Goal: Information Seeking & Learning: Find specific fact

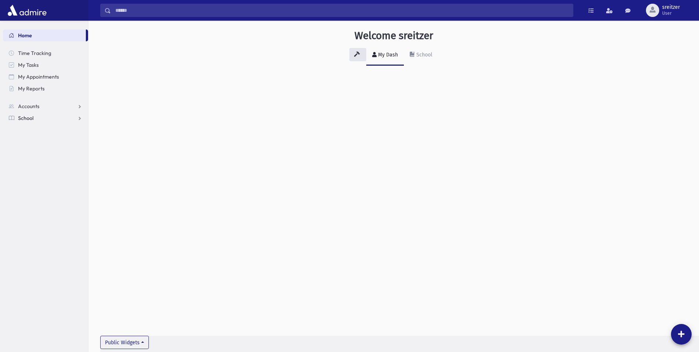
click at [23, 116] on span "School" at bounding box center [25, 118] width 15 height 7
drag, startPoint x: 31, startPoint y: 130, endPoint x: 40, endPoint y: 127, distance: 9.0
click at [31, 130] on span "Students" at bounding box center [32, 129] width 20 height 7
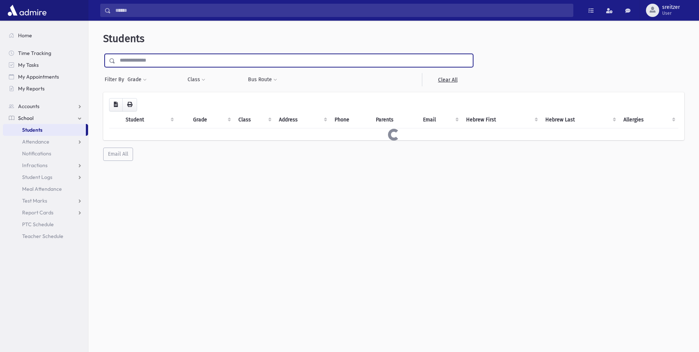
click at [146, 55] on input "text" at bounding box center [293, 60] width 357 height 13
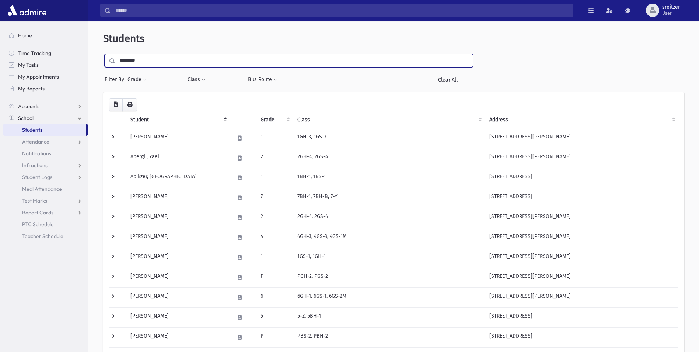
type input "********"
click at [103, 54] on input "submit" at bounding box center [113, 59] width 21 height 10
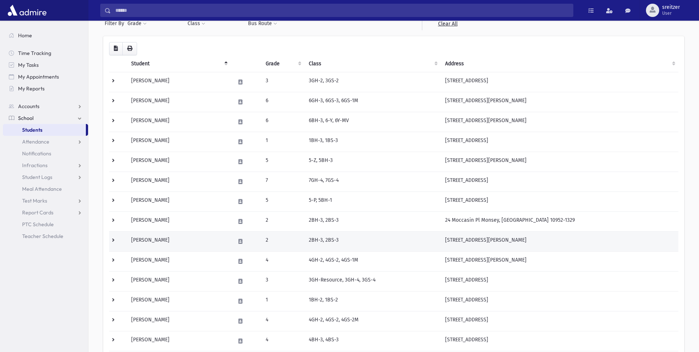
scroll to position [147, 0]
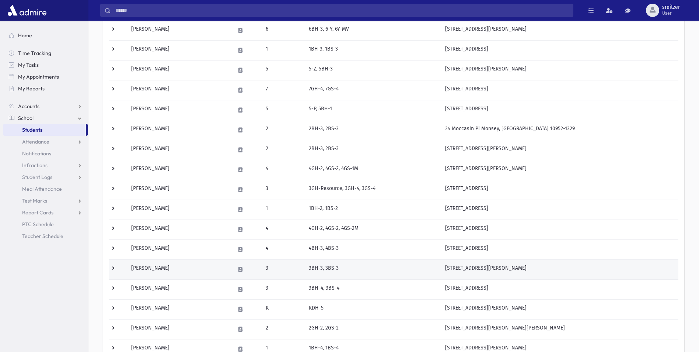
click at [172, 270] on td "[PERSON_NAME]" at bounding box center [179, 269] width 104 height 20
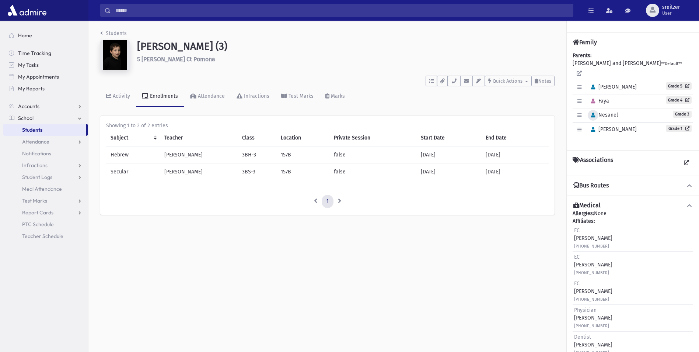
click at [591, 113] on icon "button" at bounding box center [593, 115] width 4 height 5
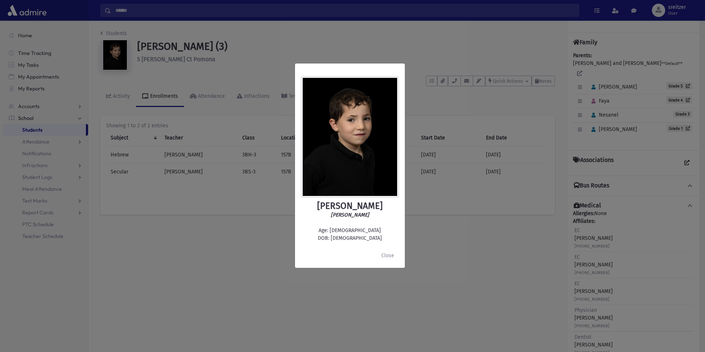
click at [418, 252] on div "Nesanel Friedman שלום נתנאל פרידמאן Age: 7 DOB: 10/23/2017 Close" at bounding box center [352, 176] width 705 height 352
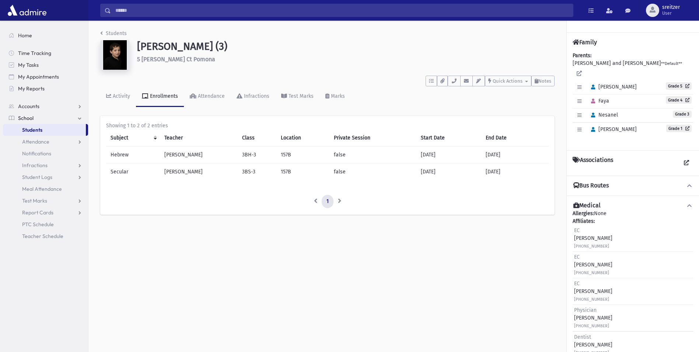
drag, startPoint x: 189, startPoint y: 59, endPoint x: 133, endPoint y: 60, distance: 55.3
click at [133, 60] on div "Friedman, Nesanel (3) 5 Hobbs Ct Pomona" at bounding box center [345, 56] width 425 height 32
copy h6 "5 Hobbs Ct Pomona"
click at [116, 32] on link "Students" at bounding box center [113, 33] width 27 height 6
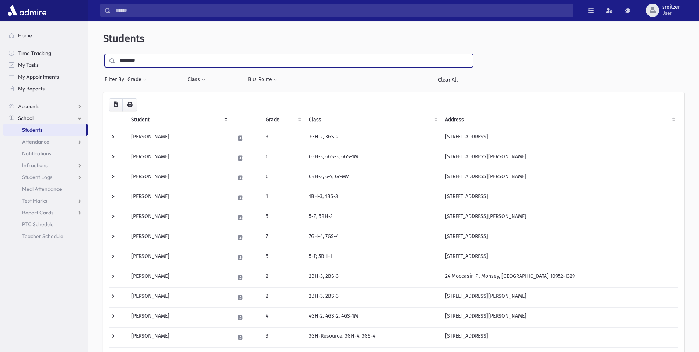
type input "*"
drag, startPoint x: 154, startPoint y: 63, endPoint x: 0, endPoint y: 93, distance: 156.8
click at [0, 92] on html "Search Results All Accounts Students" at bounding box center [349, 176] width 699 height 352
type input "*******"
click at [103, 54] on input "submit" at bounding box center [113, 59] width 21 height 10
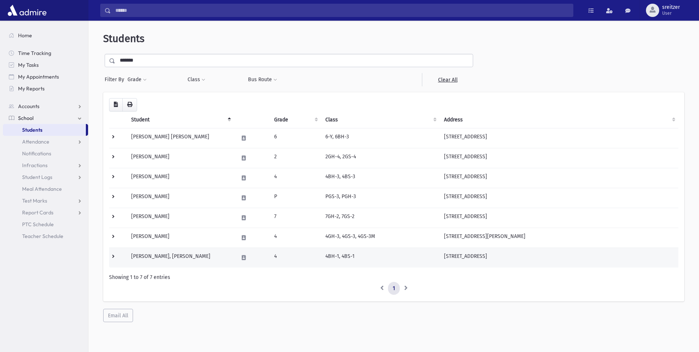
click at [178, 253] on td "Strauss, Yona Meir" at bounding box center [180, 257] width 107 height 20
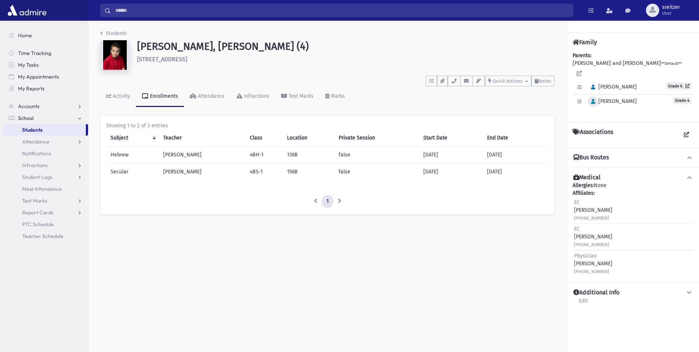
click at [592, 100] on icon "button" at bounding box center [593, 101] width 4 height 5
